Goal: Navigation & Orientation: Understand site structure

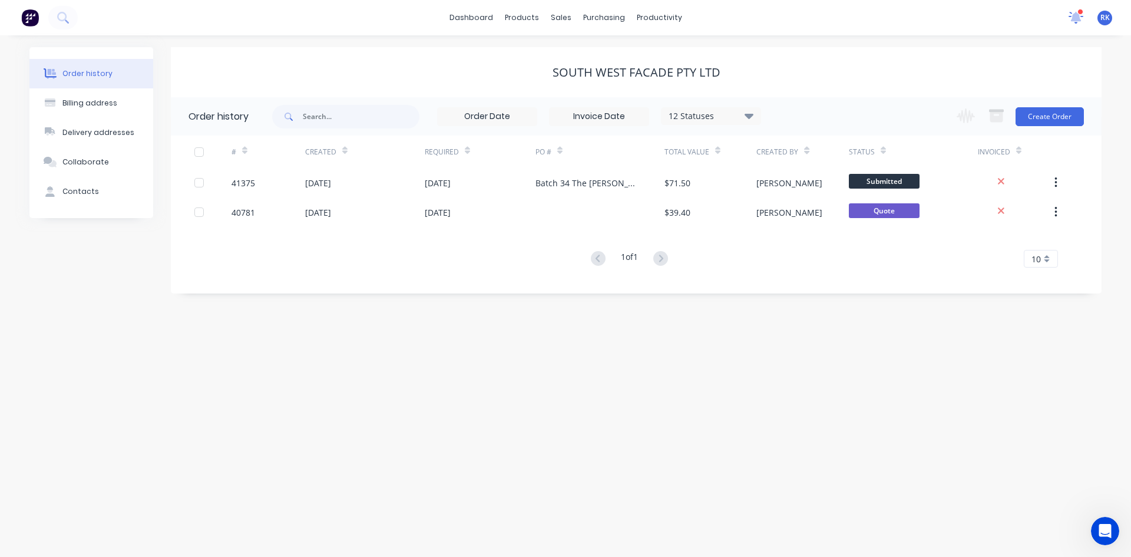
click at [1073, 18] on icon at bounding box center [1076, 16] width 11 height 9
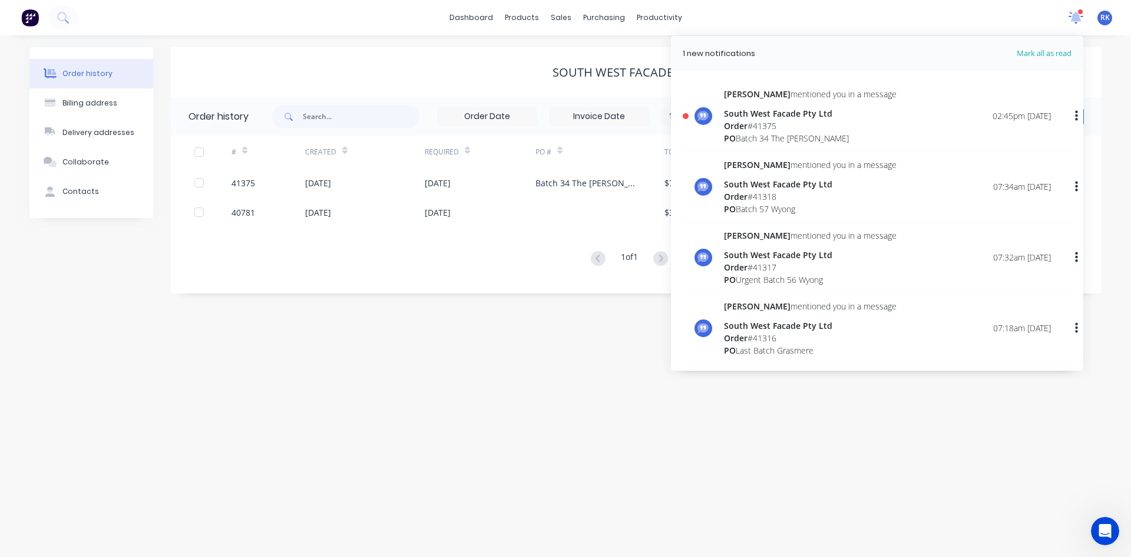
click at [1073, 18] on icon at bounding box center [1076, 16] width 11 height 9
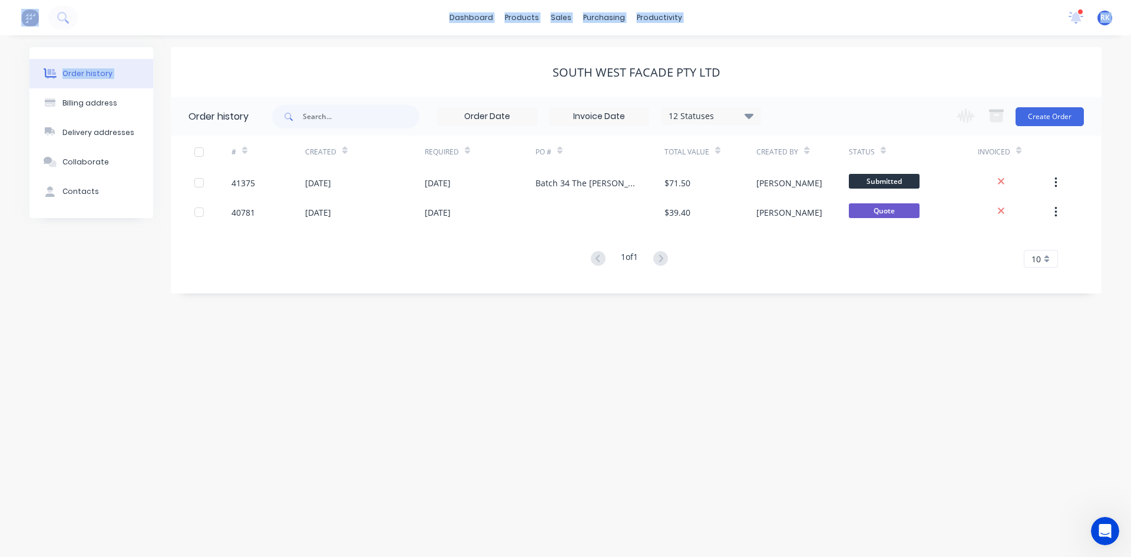
drag, startPoint x: 22, startPoint y: 15, endPoint x: 0, endPoint y: 117, distance: 104.2
click at [0, 117] on div "dashboard products sales purchasing productivity dashboard products Product Cat…" at bounding box center [565, 278] width 1131 height 557
click at [1071, 13] on icon at bounding box center [1075, 18] width 15 height 12
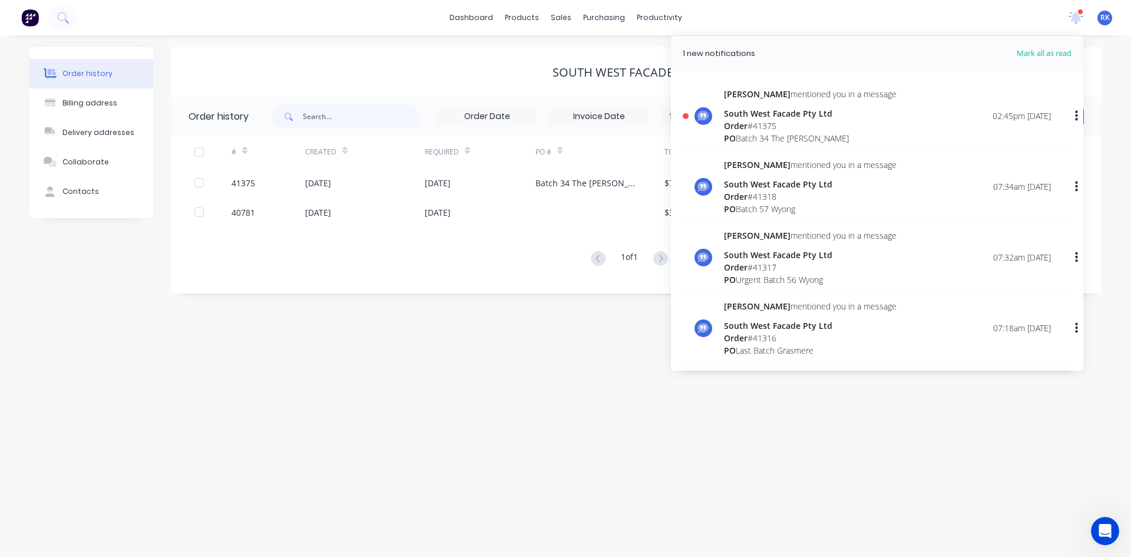
click at [1064, 19] on div "1 new notifications [PERSON_NAME] all as read [PERSON_NAME] mentioned you in a …" at bounding box center [1095, 18] width 72 height 18
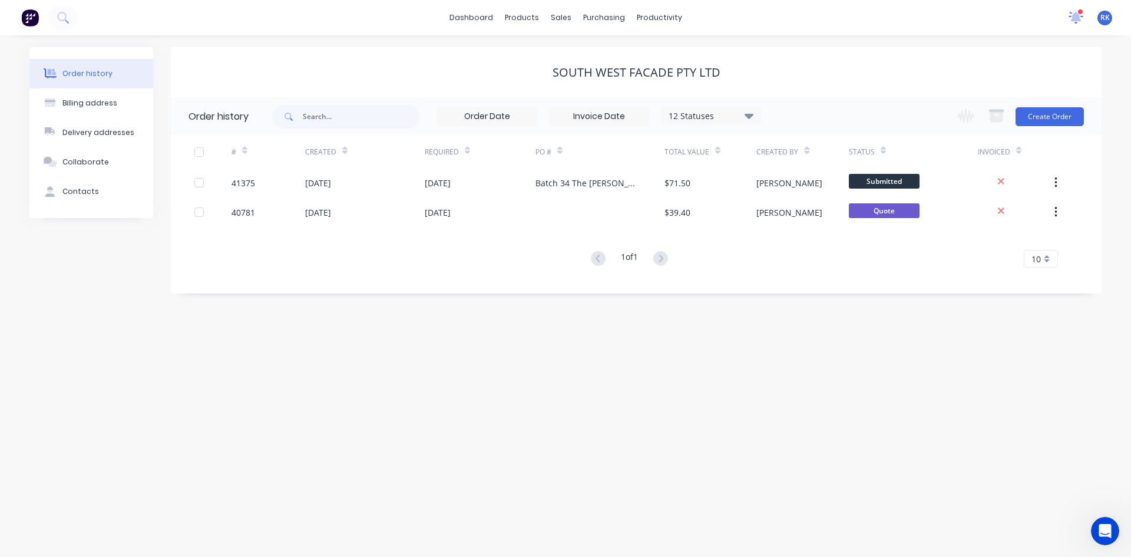
click at [1076, 15] on icon at bounding box center [1076, 16] width 11 height 9
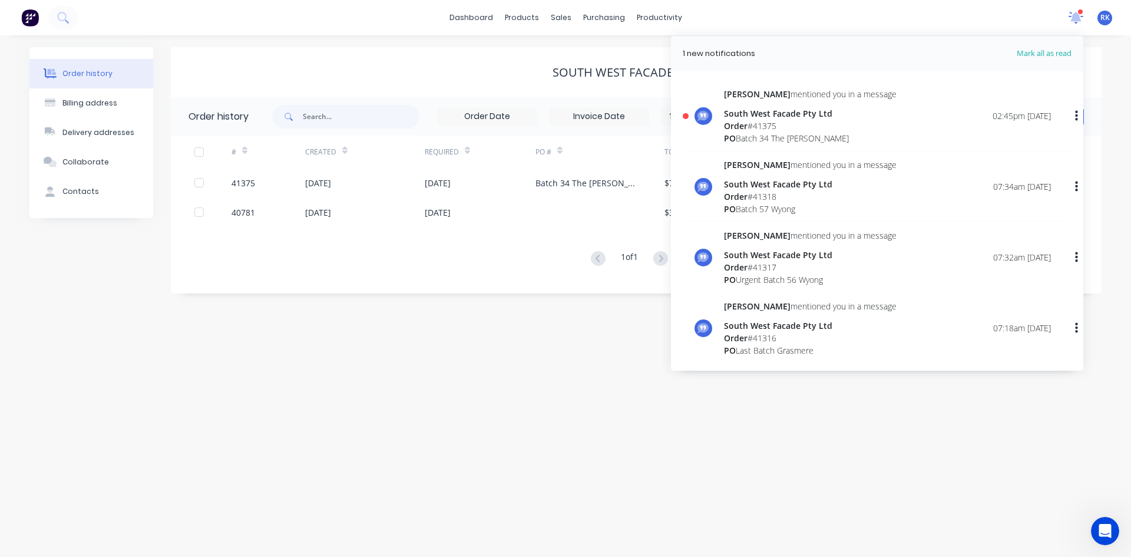
click at [1076, 15] on icon at bounding box center [1076, 16] width 11 height 9
